Goal: Check status: Check status

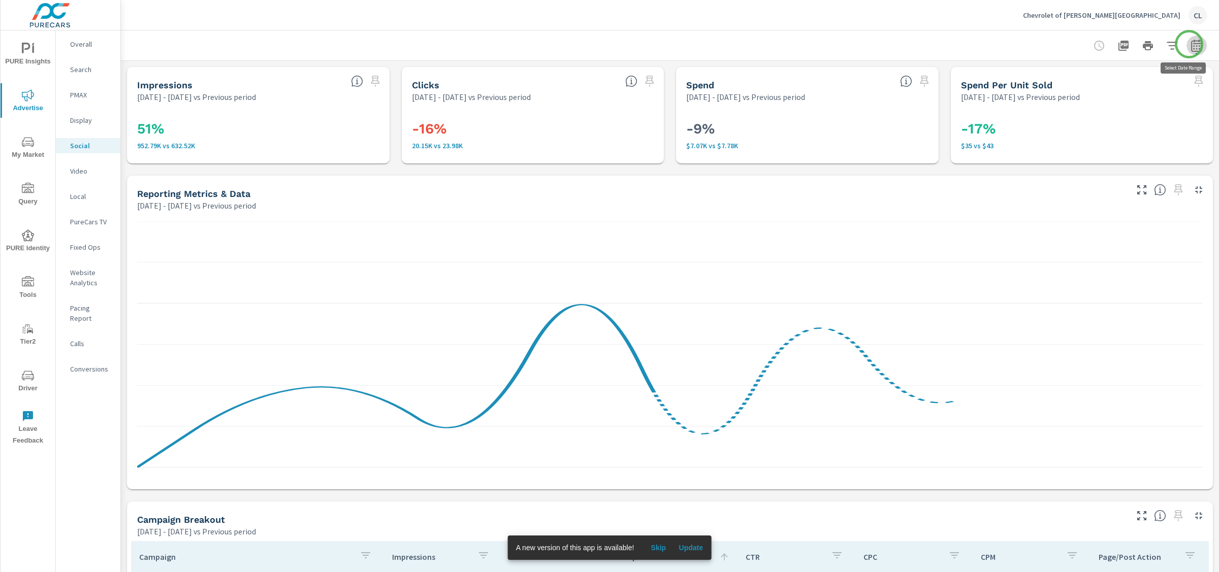
click at [1190, 44] on icon "button" at bounding box center [1196, 46] width 12 height 12
select select "Previous period"
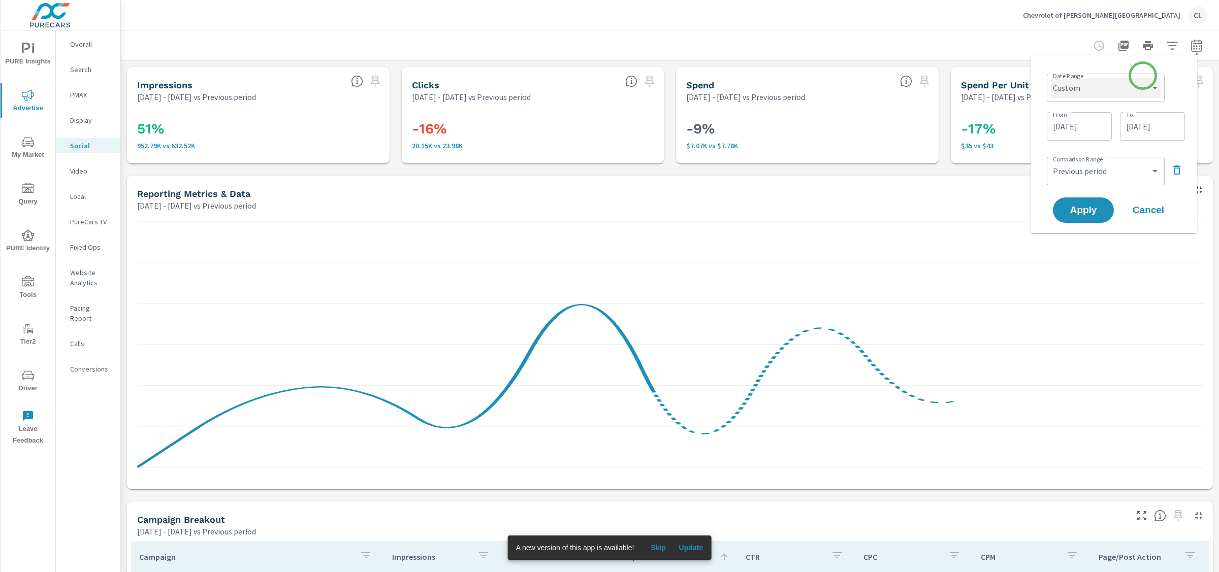
click at [1134, 84] on select "Custom [DATE] Last week Last 7 days Last 14 days Last 30 days Last 45 days Last…" at bounding box center [1106, 88] width 110 height 20
click at [1051, 78] on select "Custom [DATE] Last week Last 7 days Last 14 days Last 30 days Last 45 days Last…" at bounding box center [1106, 88] width 110 height 20
select select "Last 30 days"
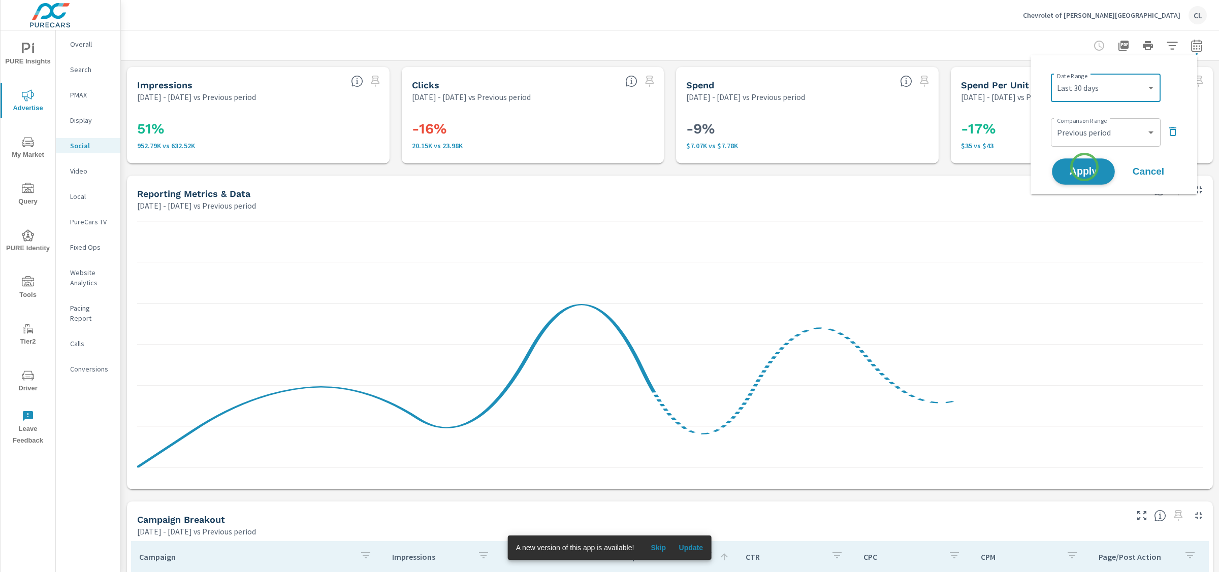
click at [1084, 167] on span "Apply" at bounding box center [1083, 172] width 42 height 10
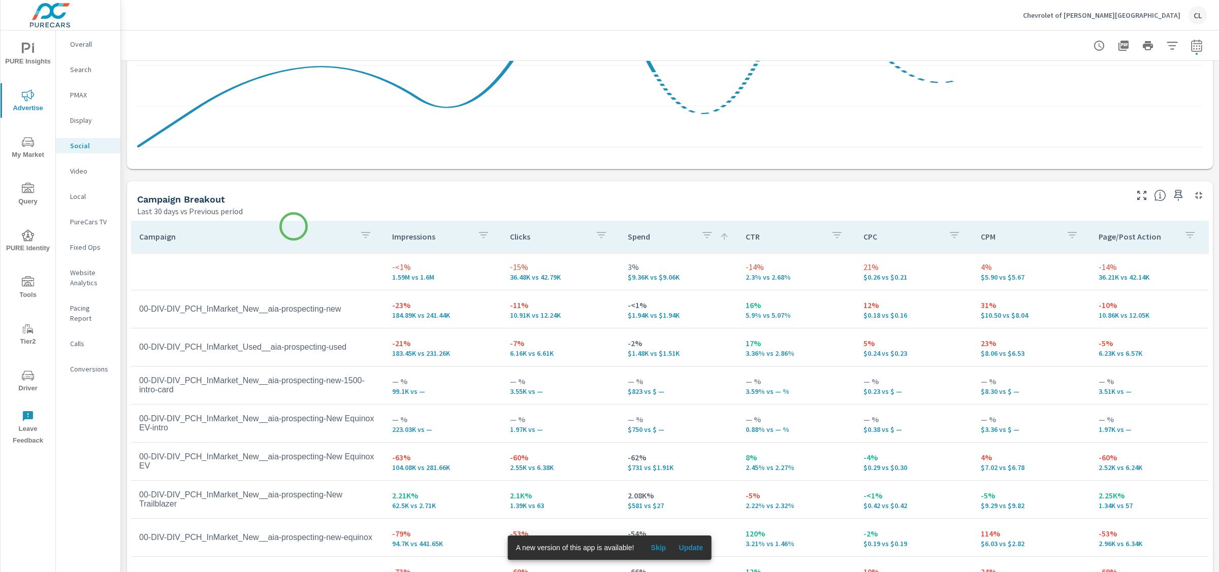
scroll to position [358, 0]
